Goal: Task Accomplishment & Management: Use online tool/utility

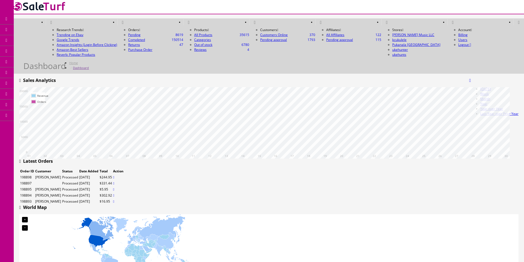
click at [41, 62] on span "Order List" at bounding box center [40, 61] width 15 height 5
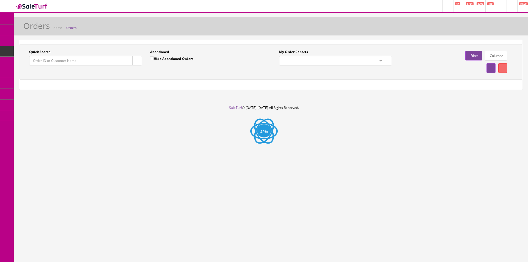
click at [82, 61] on input "Quick Search" at bounding box center [80, 61] width 103 height 10
paste input "198784"
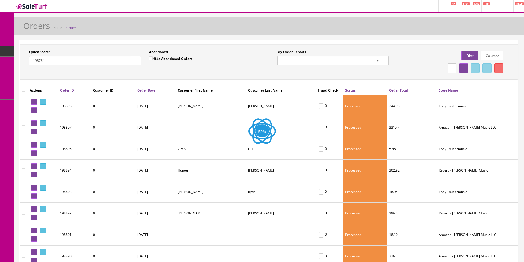
type input "198784"
click at [133, 63] on button "button" at bounding box center [136, 61] width 10 height 10
drag, startPoint x: 141, startPoint y: 68, endPoint x: 142, endPoint y: 71, distance: 3.0
click at [141, 69] on div "Quick Search 198784 Date From" at bounding box center [85, 60] width 120 height 20
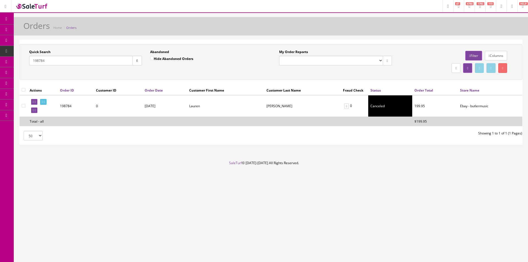
click at [30, 34] on link "Products" at bounding box center [43, 29] width 58 height 11
click at [38, 31] on span "Products" at bounding box center [39, 29] width 13 height 5
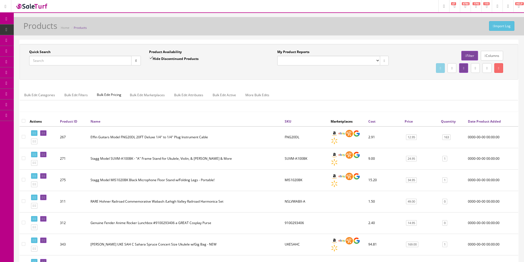
click at [121, 64] on input "Quick Search" at bounding box center [80, 61] width 102 height 10
click at [121, 63] on input "Quick Search" at bounding box center [80, 61] width 102 height 10
click at [121, 74] on div "Quick Search Date From Product Availability Hide Discontinued Products Date To …" at bounding box center [269, 62] width 496 height 25
click at [121, 75] on div "Quick Search Date From Product Availability Hide Discontinued Products Date To …" at bounding box center [269, 62] width 499 height 36
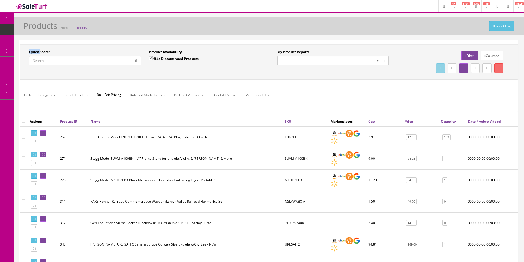
click at [121, 75] on div "Quick Search Date From Product Availability Hide Discontinued Products Date To …" at bounding box center [269, 62] width 499 height 36
click at [121, 74] on div "Quick Search Date From Product Availability Hide Discontinued Products Date To …" at bounding box center [269, 62] width 499 height 36
click at [121, 74] on div "Quick Search Date From Product Availability Hide Discontinued Products Date To …" at bounding box center [269, 62] width 496 height 25
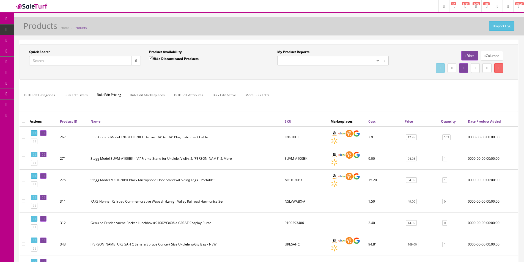
click at [8, 21] on link "Dashboard" at bounding box center [7, 19] width 14 height 11
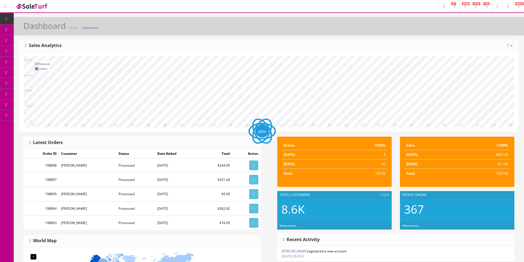
click at [508, 46] on icon at bounding box center [508, 45] width 2 height 4
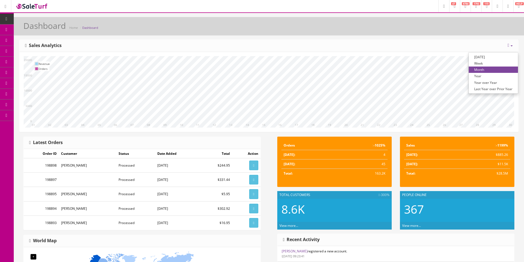
click at [490, 76] on link "Year" at bounding box center [493, 76] width 49 height 6
click at [32, 28] on icon at bounding box center [29, 29] width 6 height 4
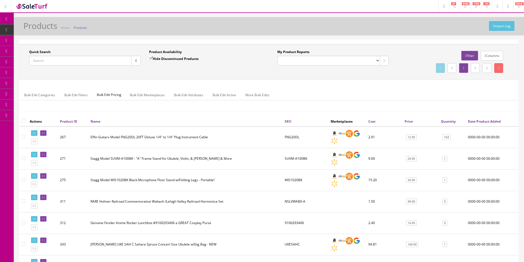
click at [89, 63] on input "Quick Search" at bounding box center [80, 61] width 102 height 10
paste input "0374029501"
type input "0374029501"
click at [132, 58] on button "button" at bounding box center [136, 61] width 10 height 10
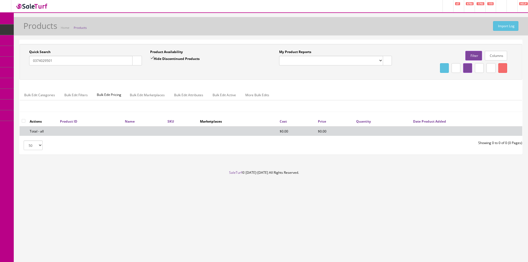
click at [162, 60] on label "Hide Discontinued Products" at bounding box center [175, 59] width 50 height 6
click at [154, 60] on input "Hide Discontinued Products" at bounding box center [152, 58] width 4 height 4
checkbox input "false"
click at [162, 66] on div "Product Availability Hide Discontinued Products Date To" at bounding box center [206, 60] width 121 height 20
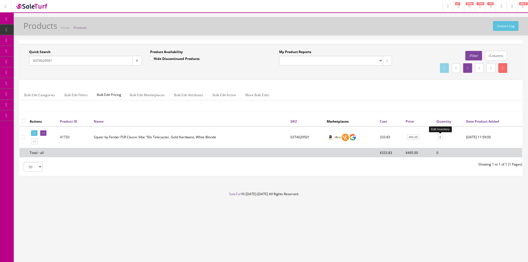
click at [441, 137] on link "0" at bounding box center [440, 137] width 5 height 6
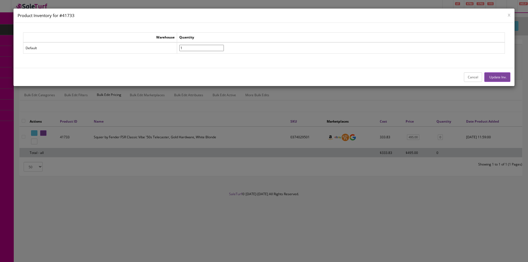
type input"] "1"
click at [224, 47] on input"] "1" at bounding box center [201, 48] width 45 height 6
click at [501, 78] on button "Update Inv." at bounding box center [497, 77] width 26 height 10
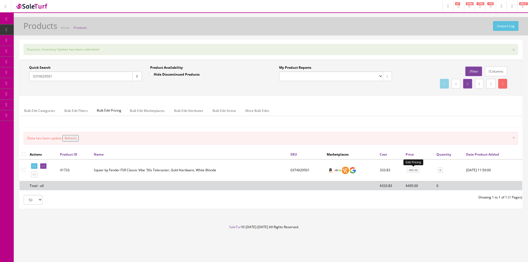
click at [410, 171] on link "495.00" at bounding box center [413, 170] width 12 height 6
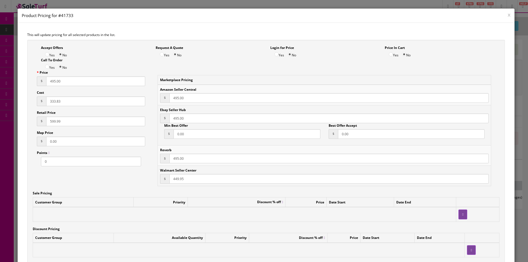
click at [508, 15] on button "x" at bounding box center [509, 14] width 3 height 5
